Goal: Task Accomplishment & Management: Manage account settings

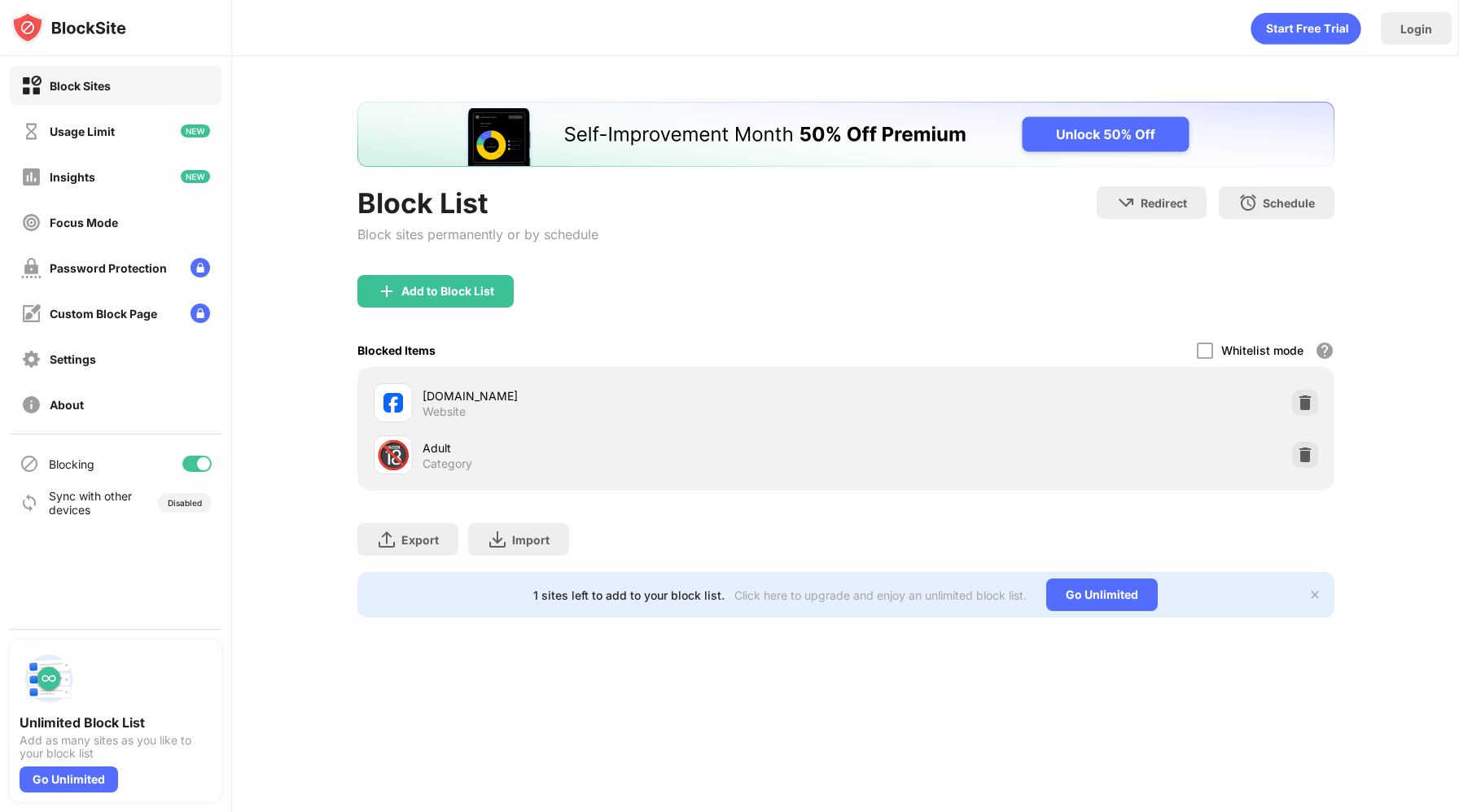
click at [1309, 416] on div "[DOMAIN_NAME] Website" at bounding box center [845, 403] width 957 height 52
click at [1308, 406] on img at bounding box center [1305, 403] width 16 height 16
